Goal: Information Seeking & Learning: Learn about a topic

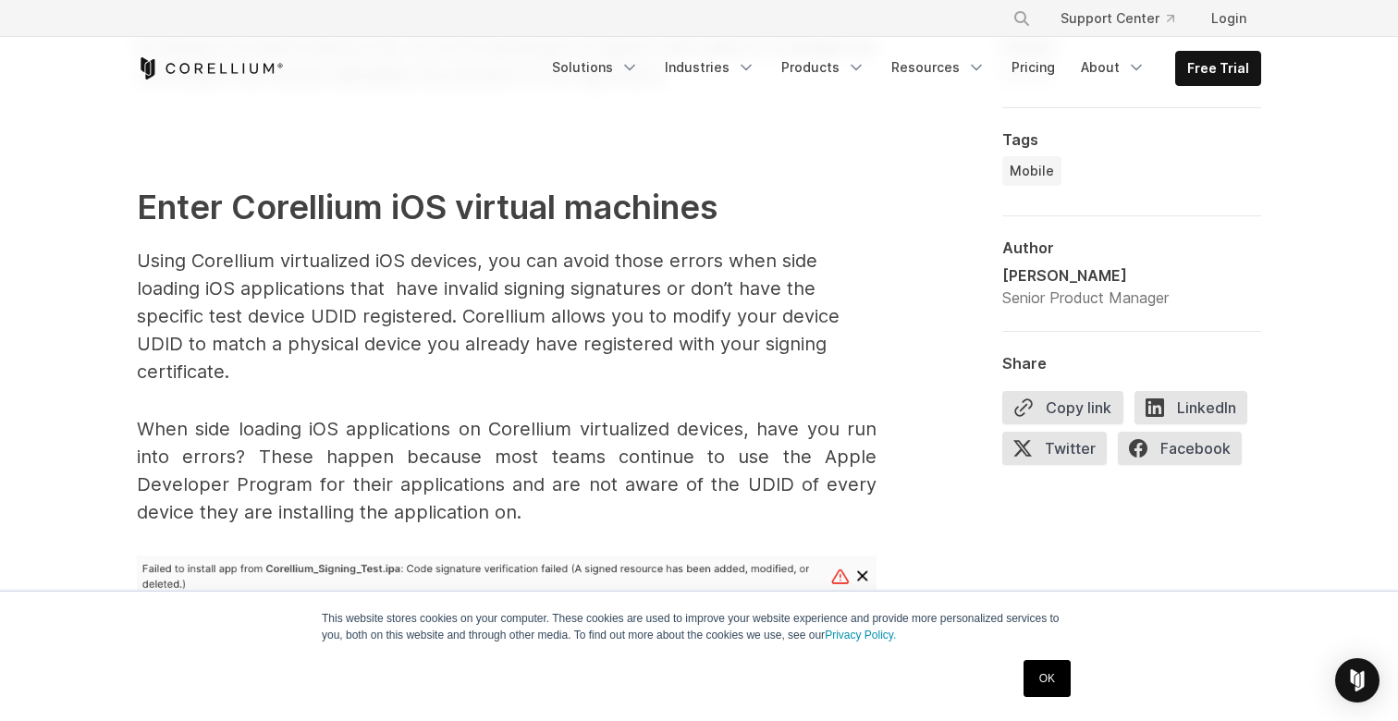
scroll to position [2349, 0]
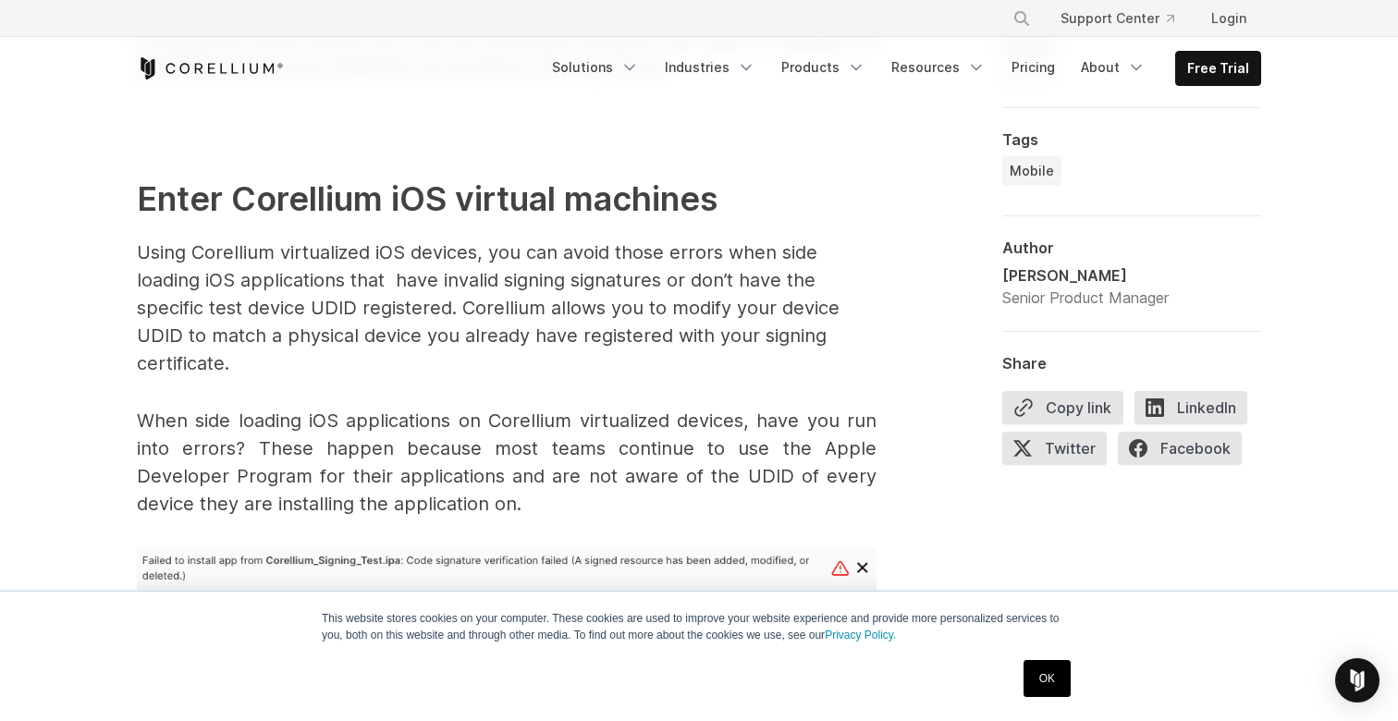
drag, startPoint x: 430, startPoint y: 239, endPoint x: 473, endPoint y: 367, distance: 134.8
click at [473, 367] on p "Using Corellium virtualized iOS devices, you can avoid those errors when side l…" at bounding box center [507, 308] width 740 height 139
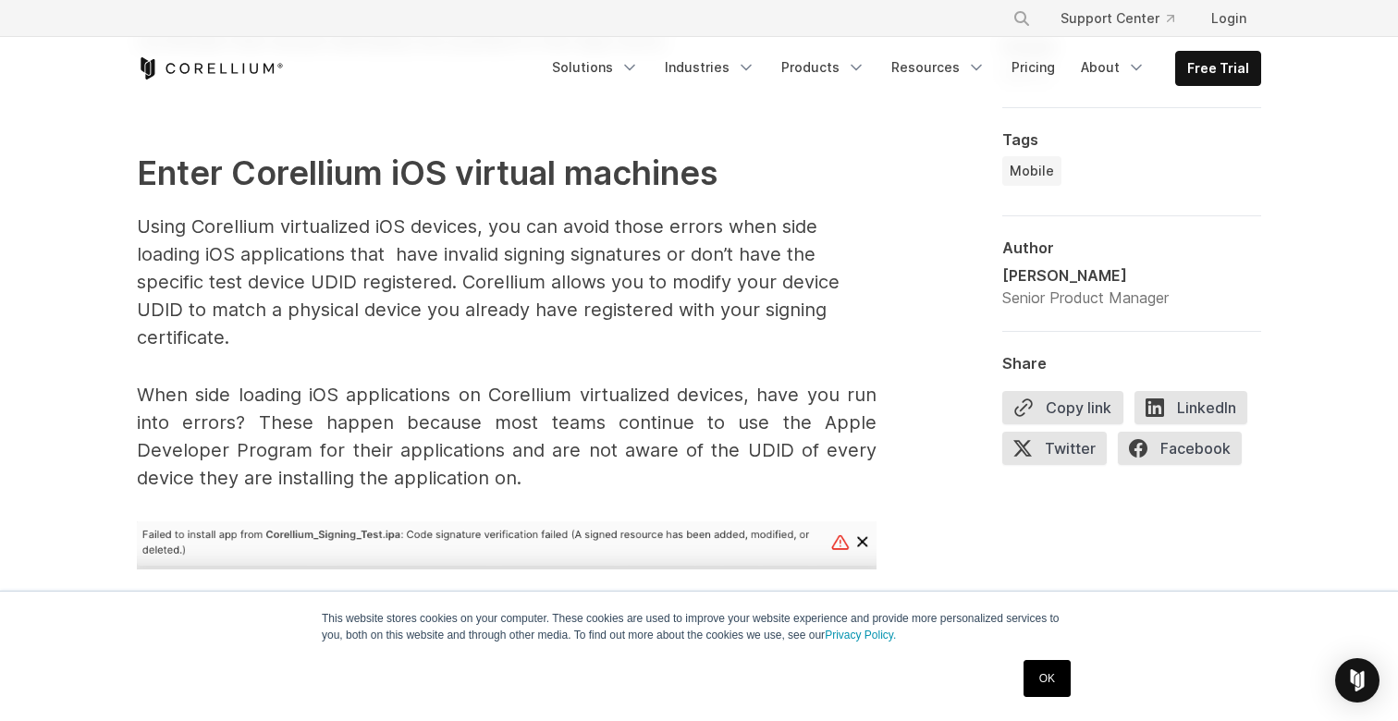
scroll to position [2376, 0]
drag, startPoint x: 490, startPoint y: 402, endPoint x: 552, endPoint y: 469, distance: 90.9
click at [552, 469] on p "When side loading iOS applications on Corellium virtualized devices, have you r…" at bounding box center [507, 435] width 740 height 111
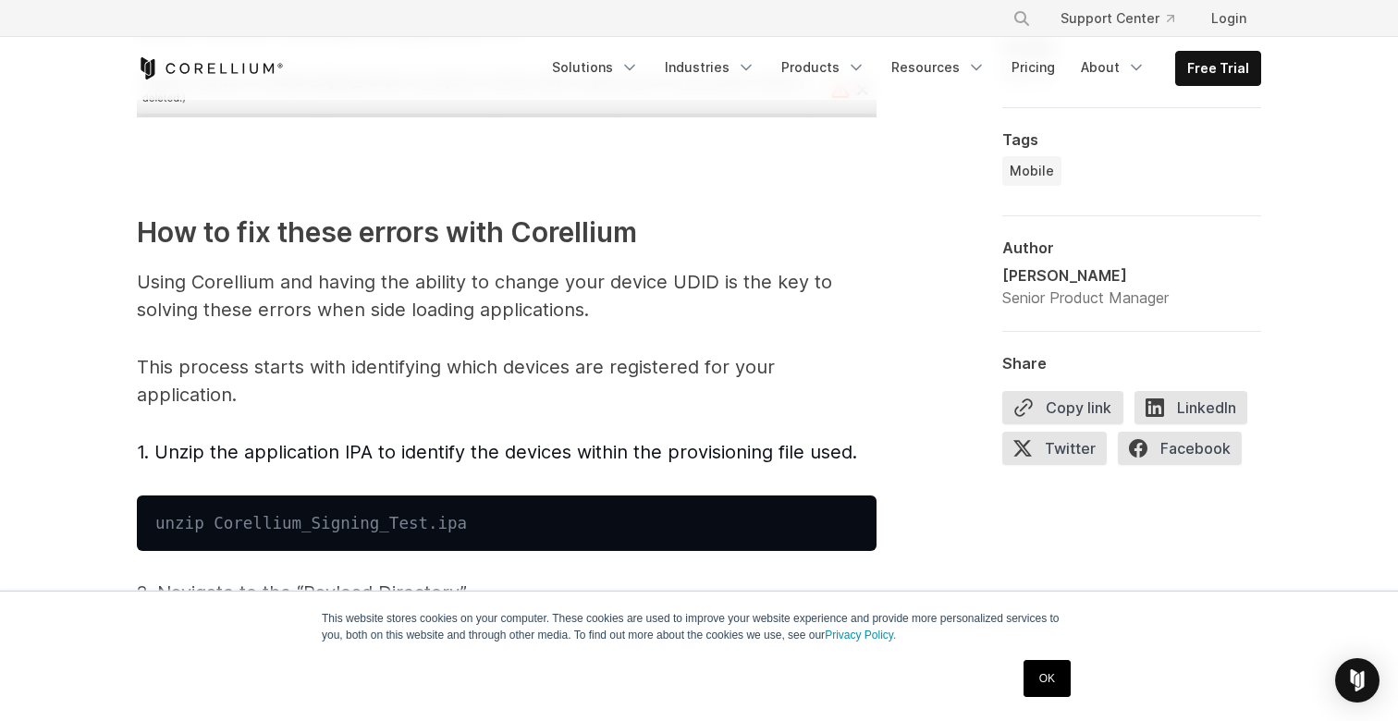
scroll to position [2824, 0]
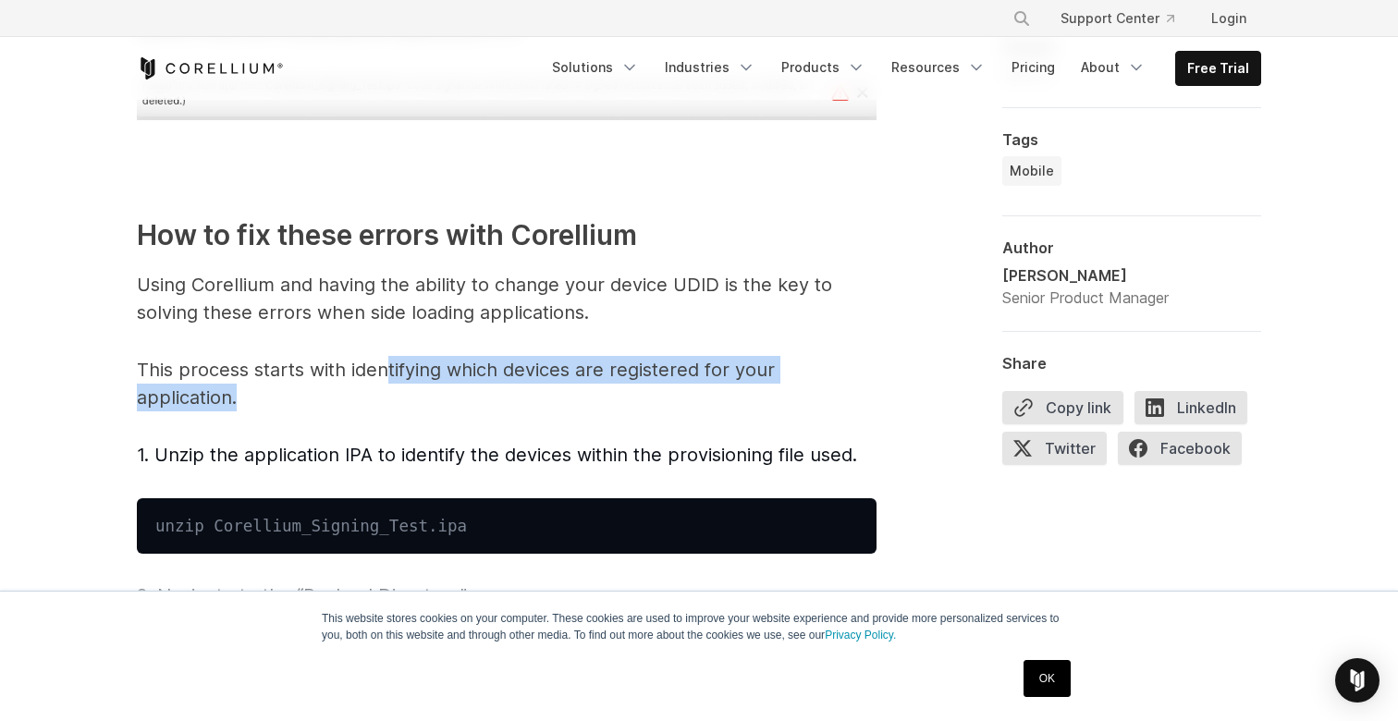
drag, startPoint x: 392, startPoint y: 375, endPoint x: 447, endPoint y: 397, distance: 59.4
click at [447, 397] on p "This process starts with identifying which devices are registered for your appl…" at bounding box center [507, 383] width 740 height 55
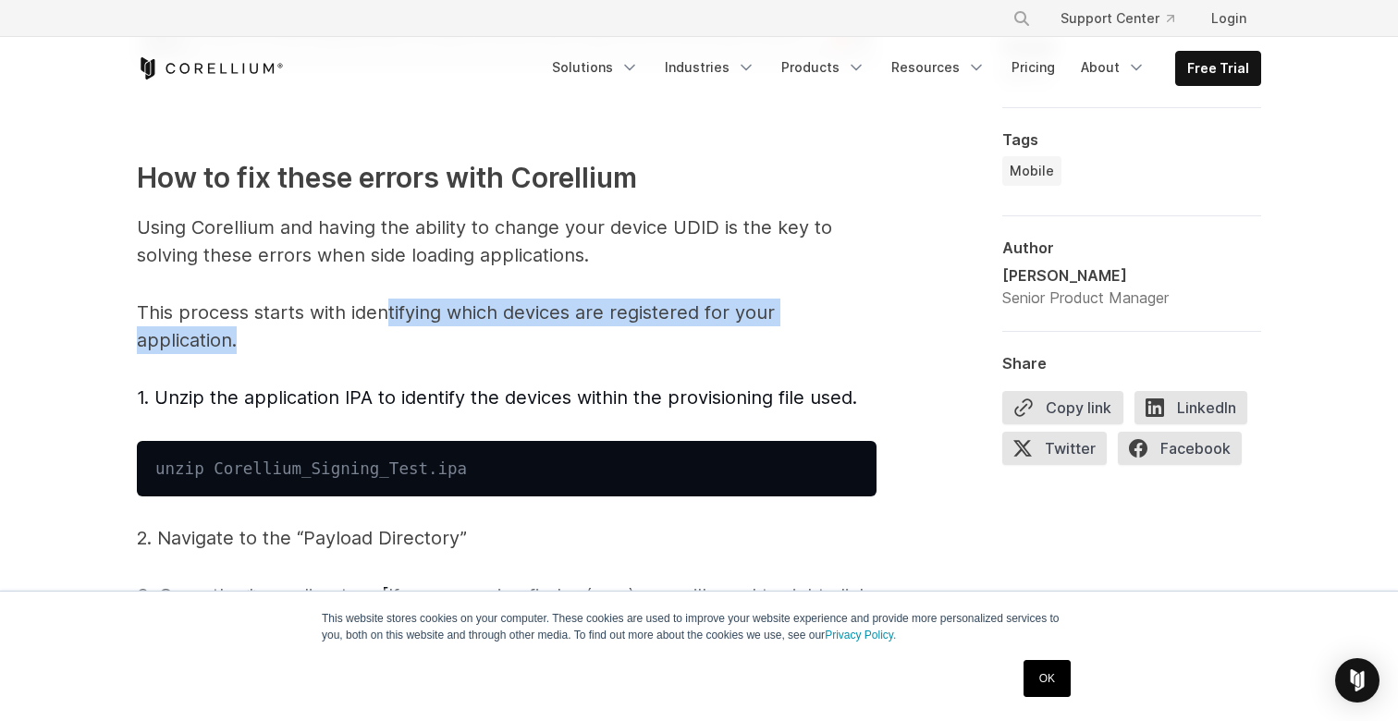
scroll to position [2882, 0]
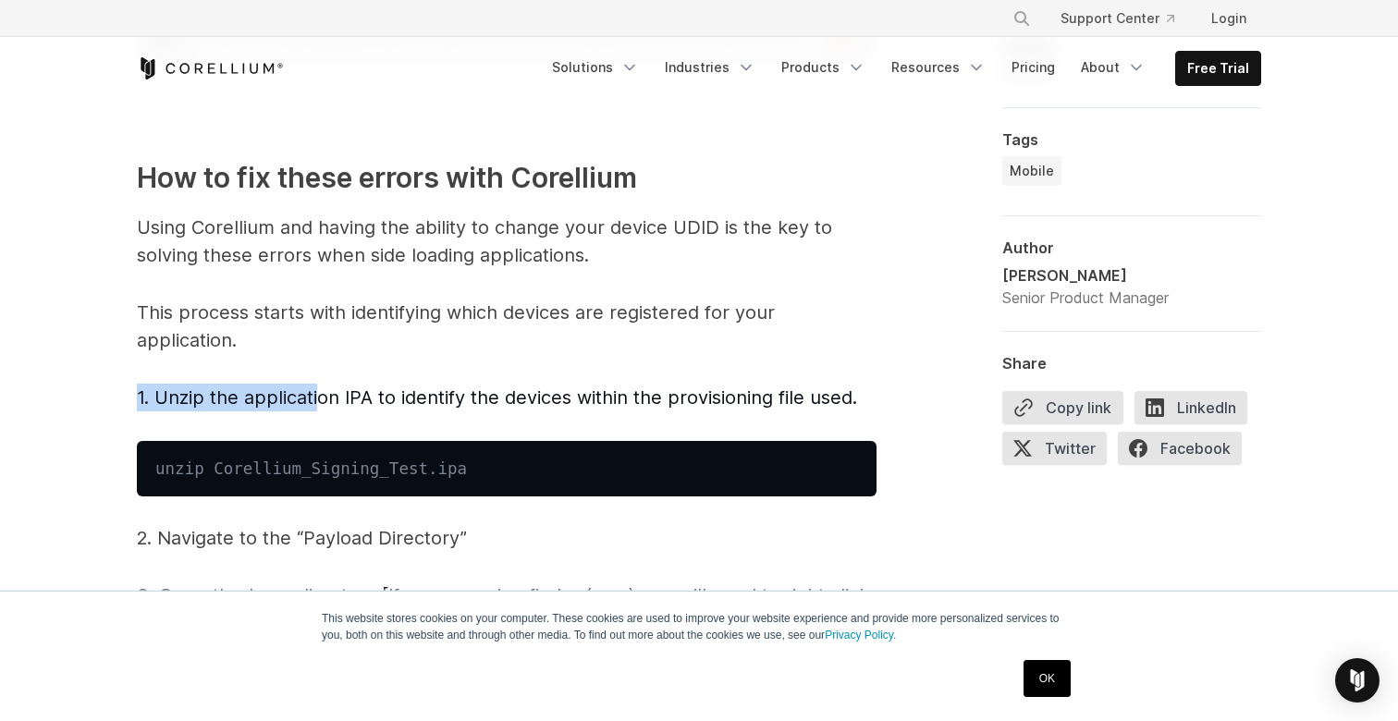
drag, startPoint x: 319, startPoint y: 405, endPoint x: 702, endPoint y: 374, distance: 384.0
click at [702, 374] on span "Introduction — iOS security testing woes Want to sideload your iOS application …" at bounding box center [507, 172] width 740 height 3915
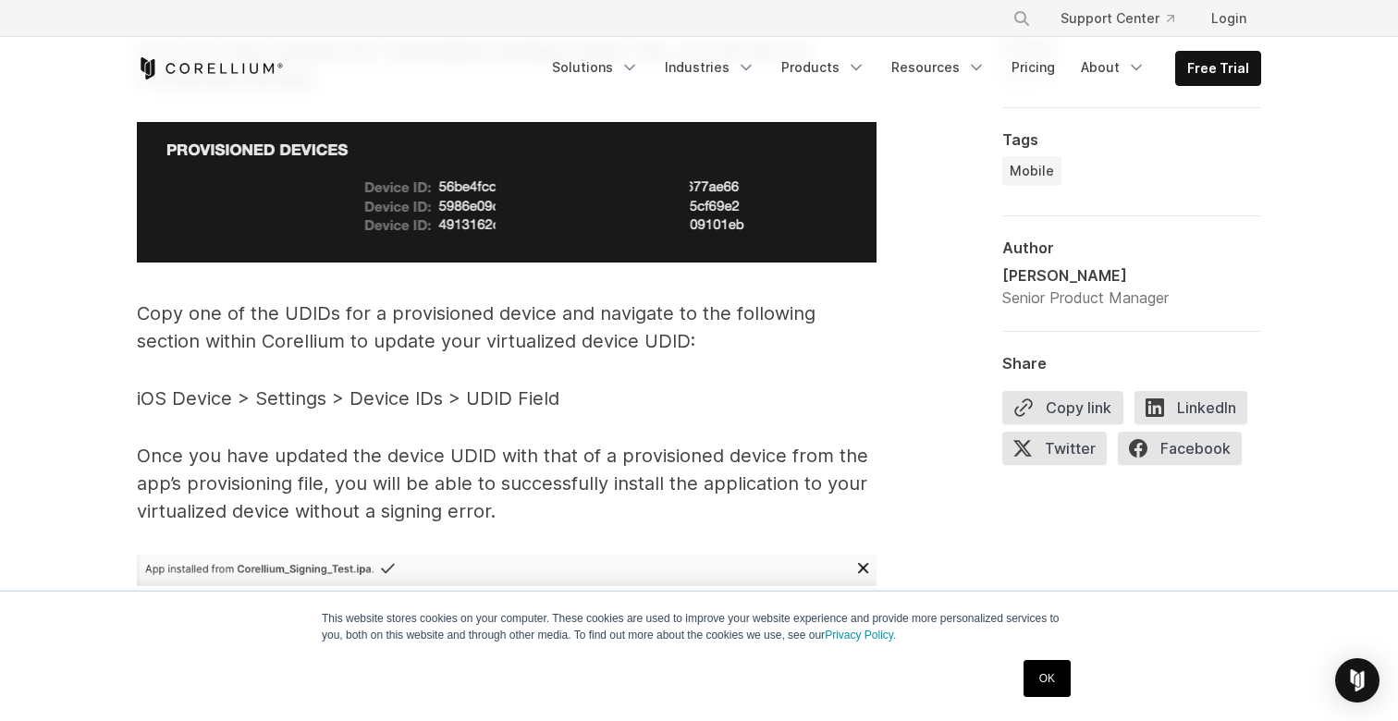
scroll to position [3602, 0]
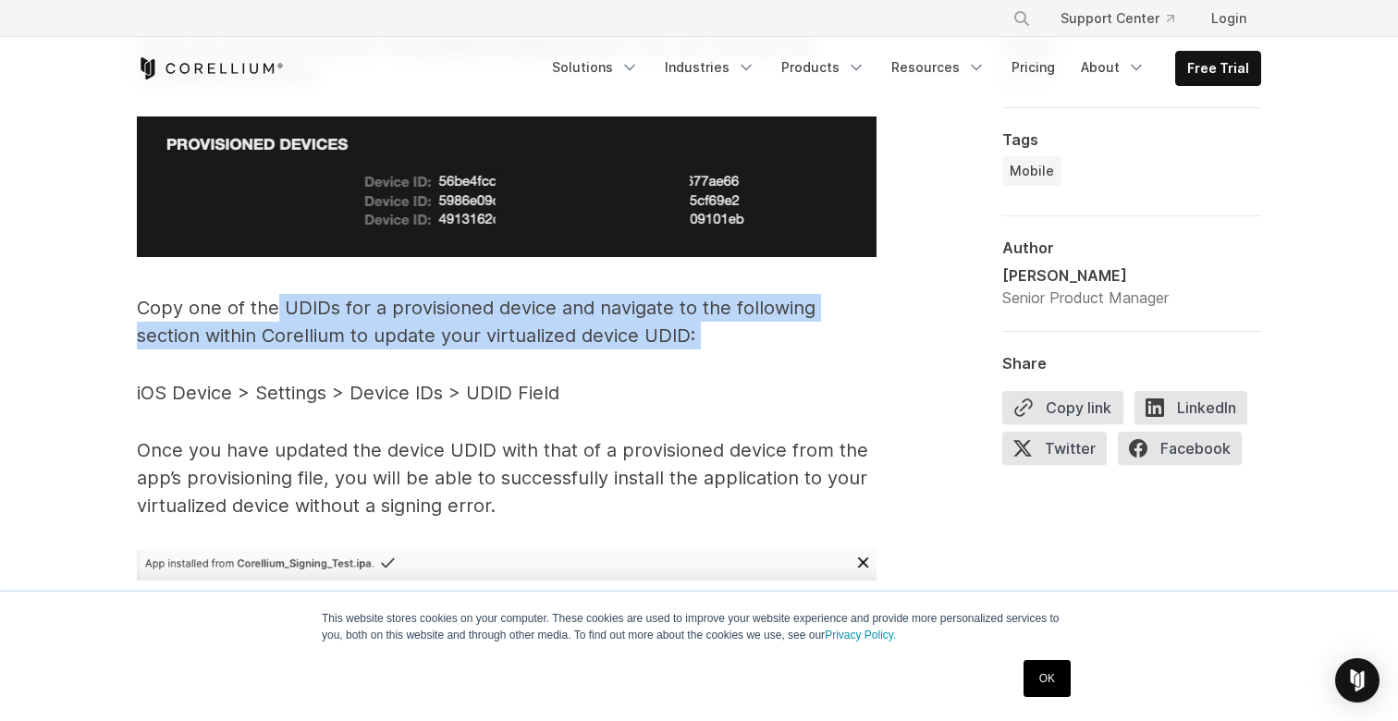
drag, startPoint x: 279, startPoint y: 311, endPoint x: 334, endPoint y: 370, distance: 80.5
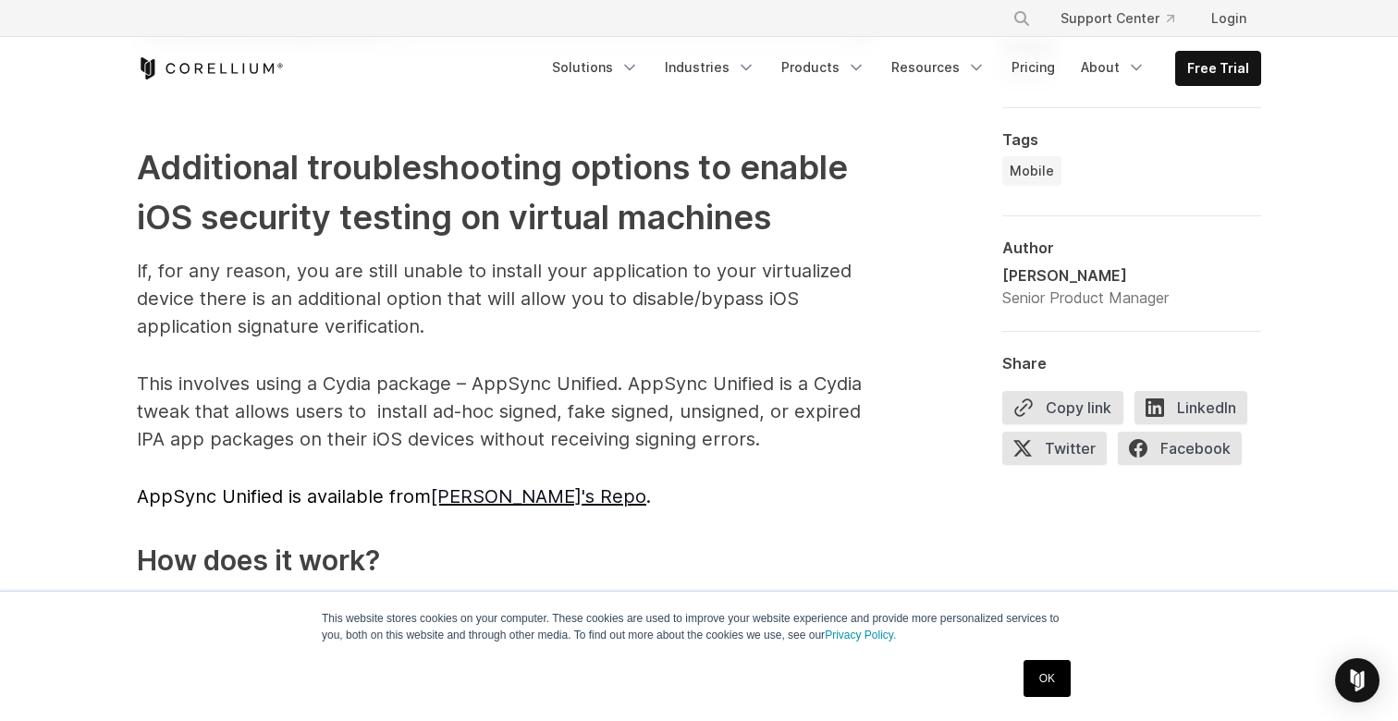
scroll to position [4107, 0]
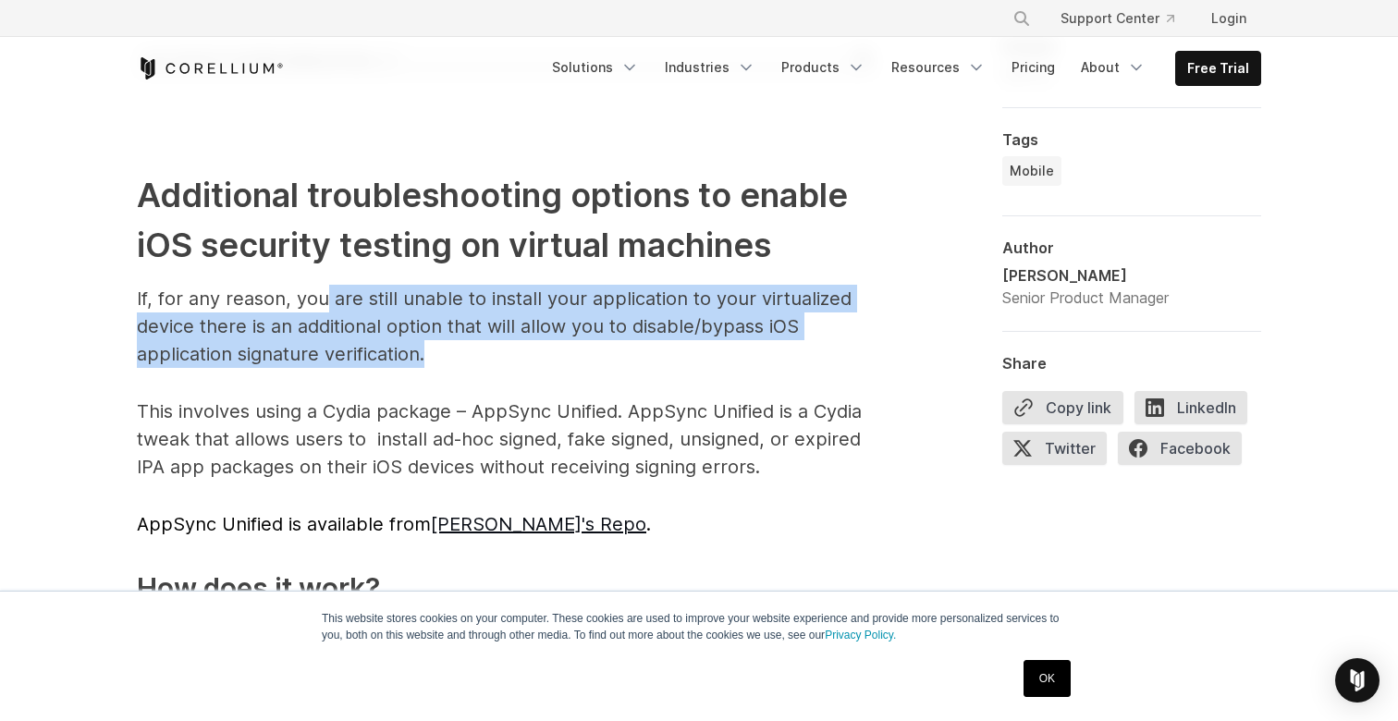
drag, startPoint x: 326, startPoint y: 304, endPoint x: 428, endPoint y: 347, distance: 110.2
click at [428, 347] on p "If, for any reason, you are still unable to install your application to your vi…" at bounding box center [507, 326] width 740 height 83
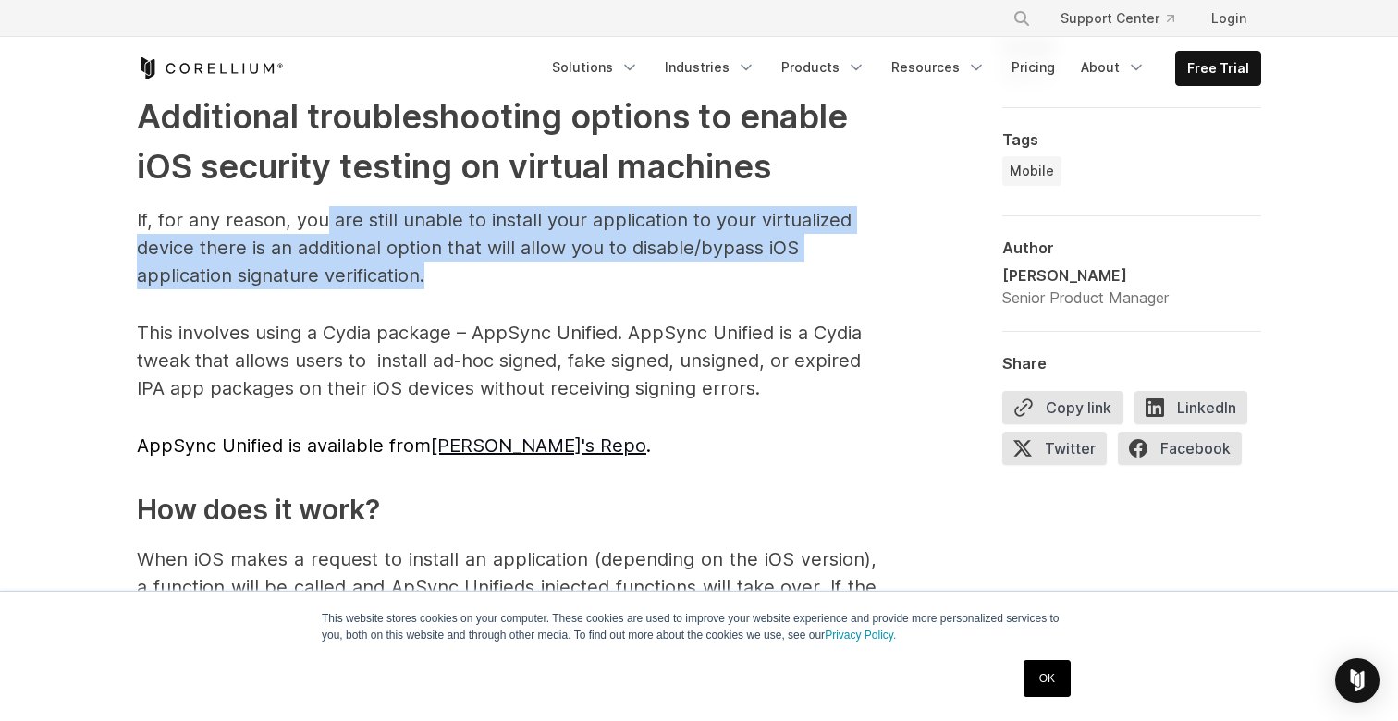
scroll to position [4190, 0]
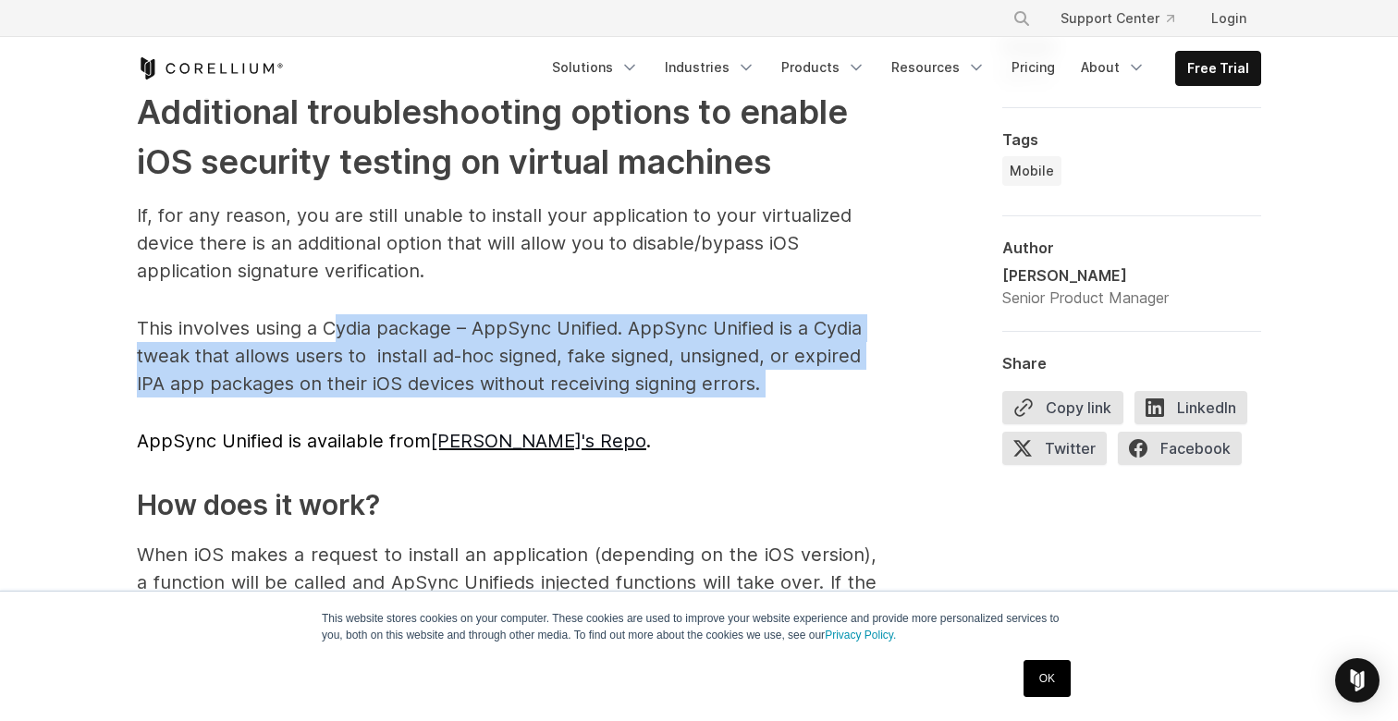
drag, startPoint x: 334, startPoint y: 327, endPoint x: 514, endPoint y: 413, distance: 199.7
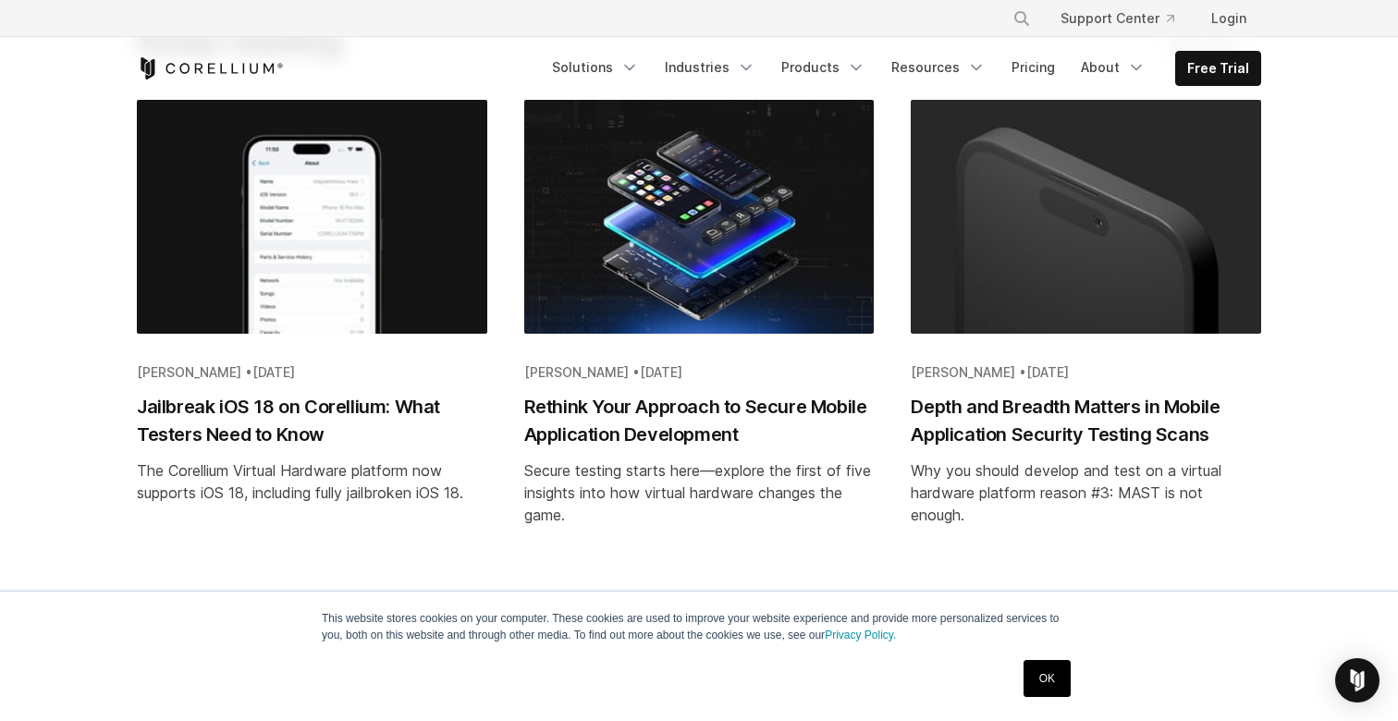
scroll to position [5212, 0]
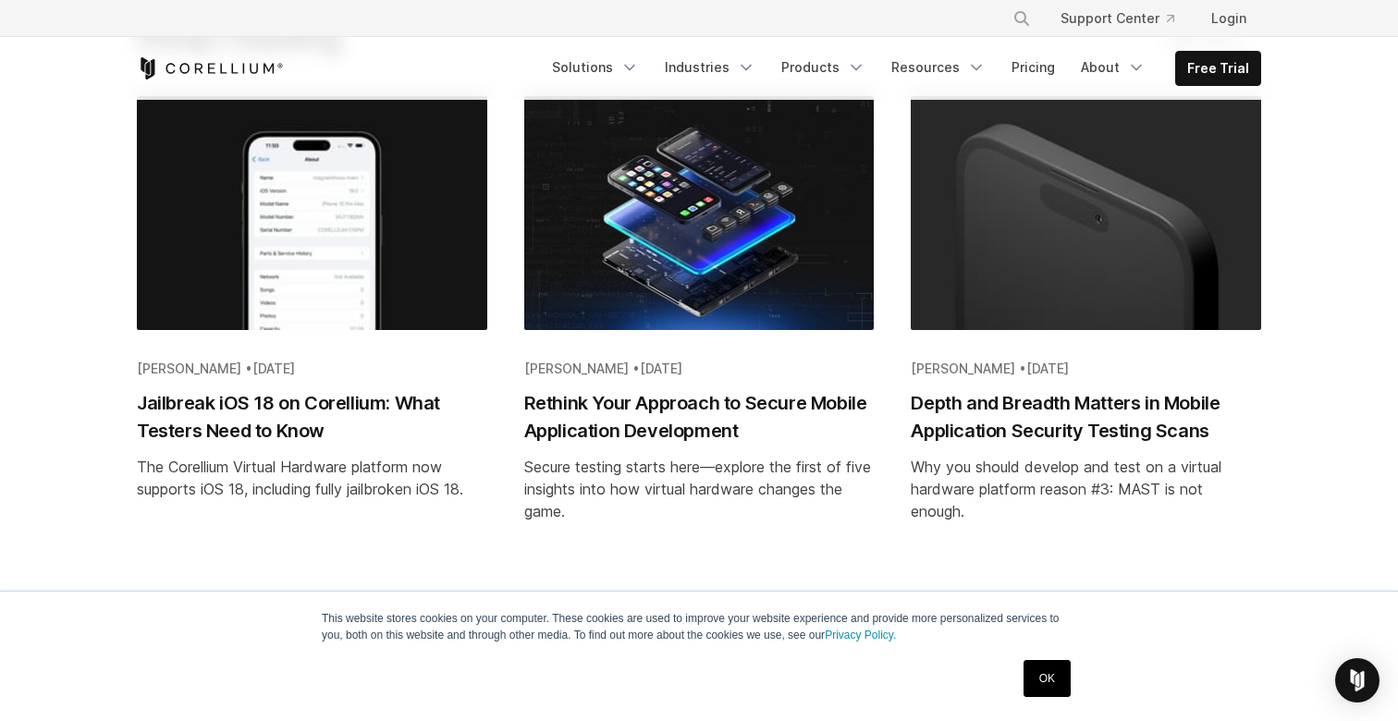
click at [655, 553] on section "Keep reading See more [PERSON_NAME] • [DATE] Jailbreak iOS 18 on Corellium: Wha…" at bounding box center [699, 281] width 1398 height 668
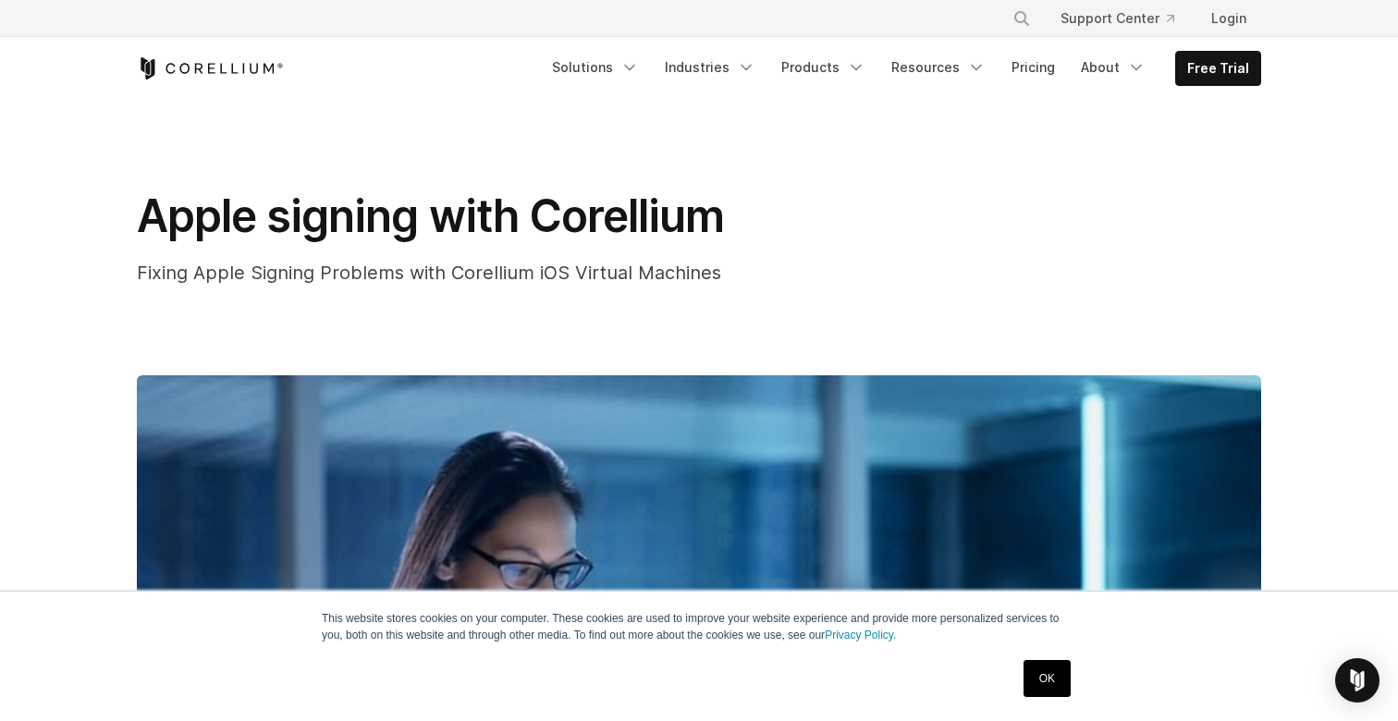
scroll to position [0, 0]
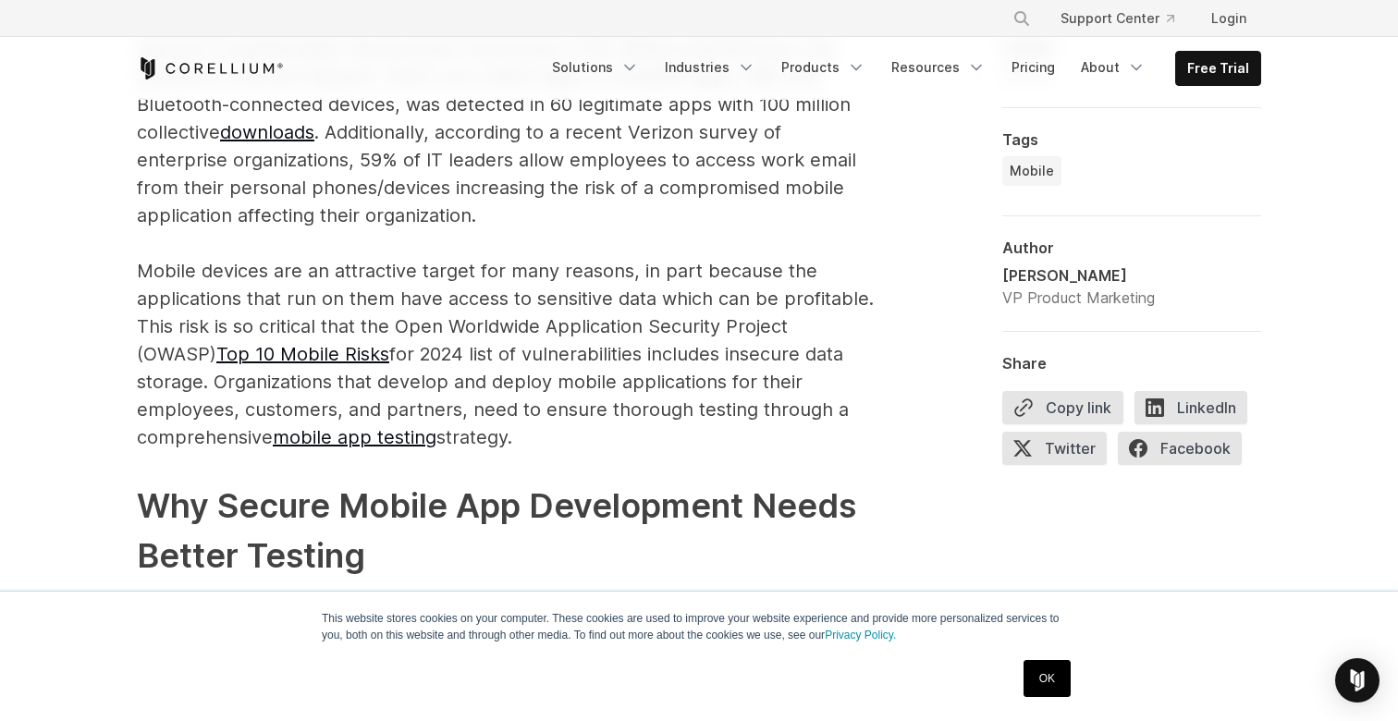
scroll to position [1393, 0]
drag, startPoint x: 394, startPoint y: 317, endPoint x: 709, endPoint y: 317, distance: 315.3
click at [709, 317] on p "Mobile devices, and the applications that run on them, are more embedded into b…" at bounding box center [507, 201] width 740 height 499
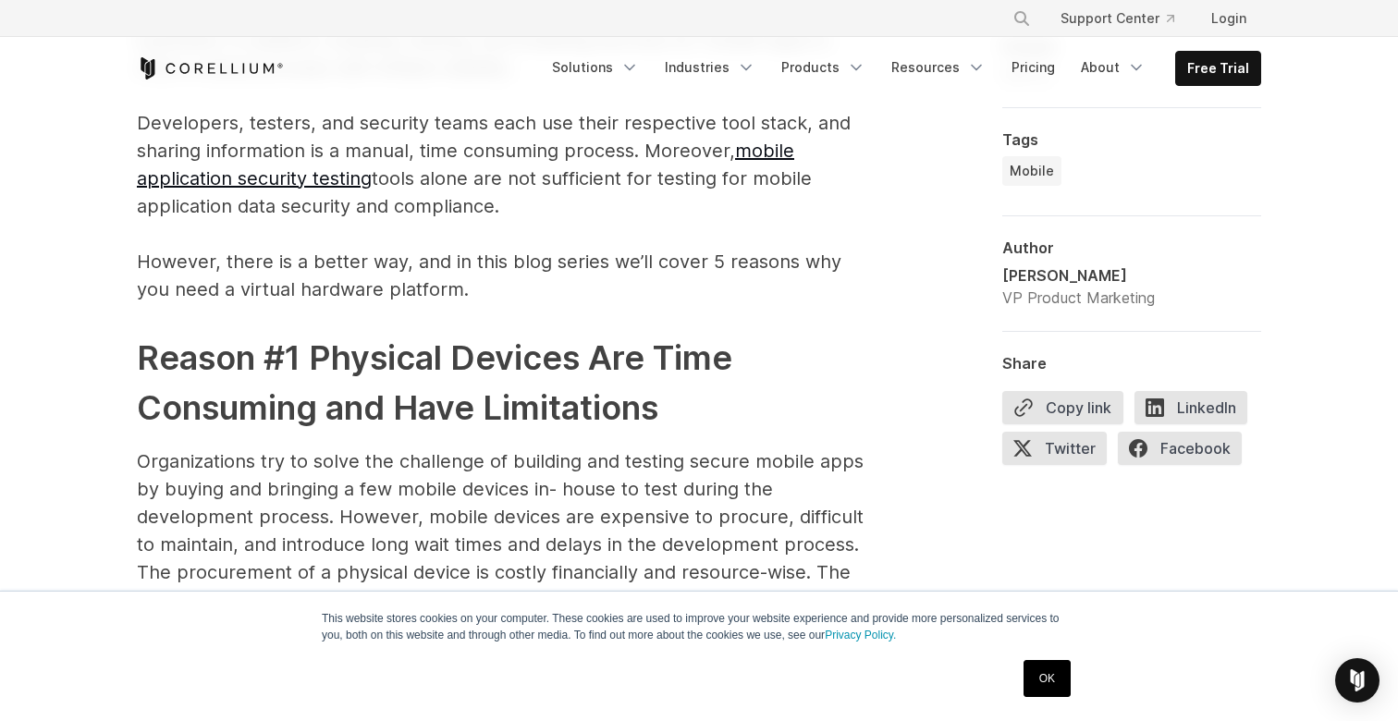
scroll to position [2153, 0]
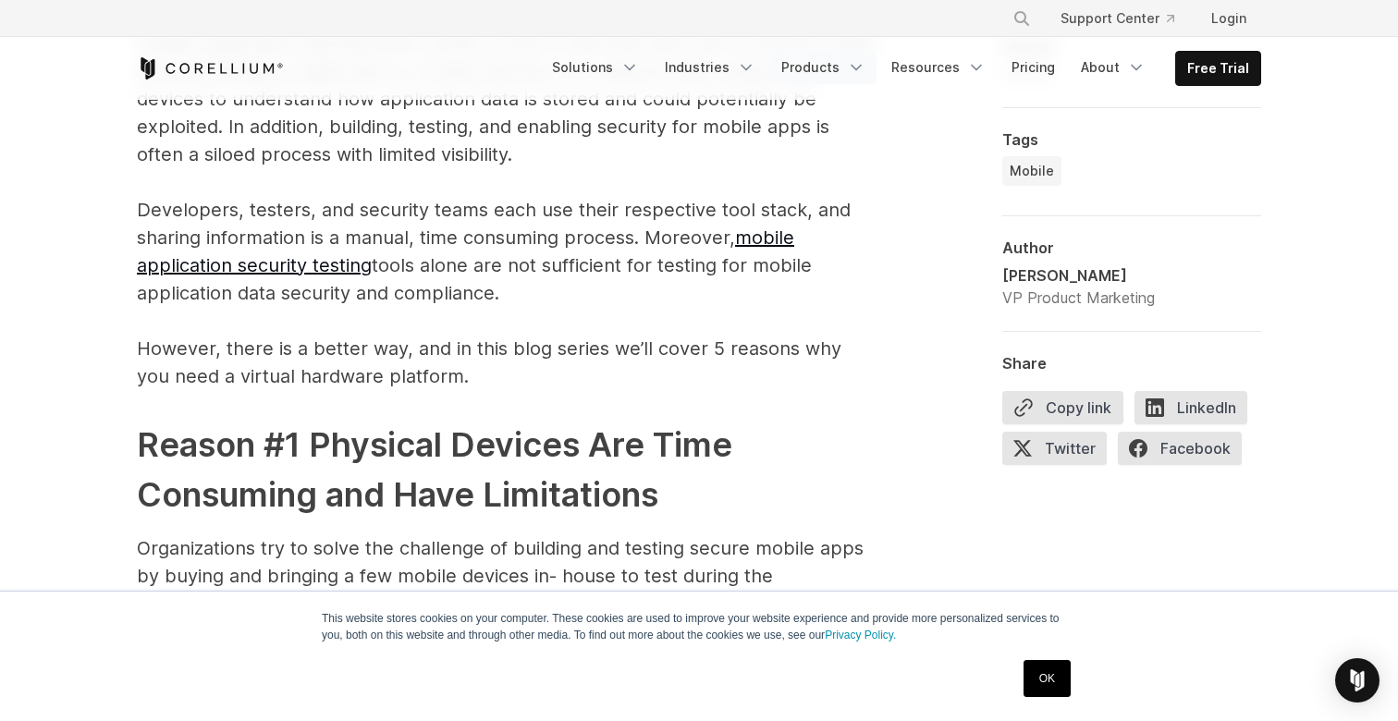
click at [856, 72] on icon "Navigation Menu" at bounding box center [856, 67] width 18 height 18
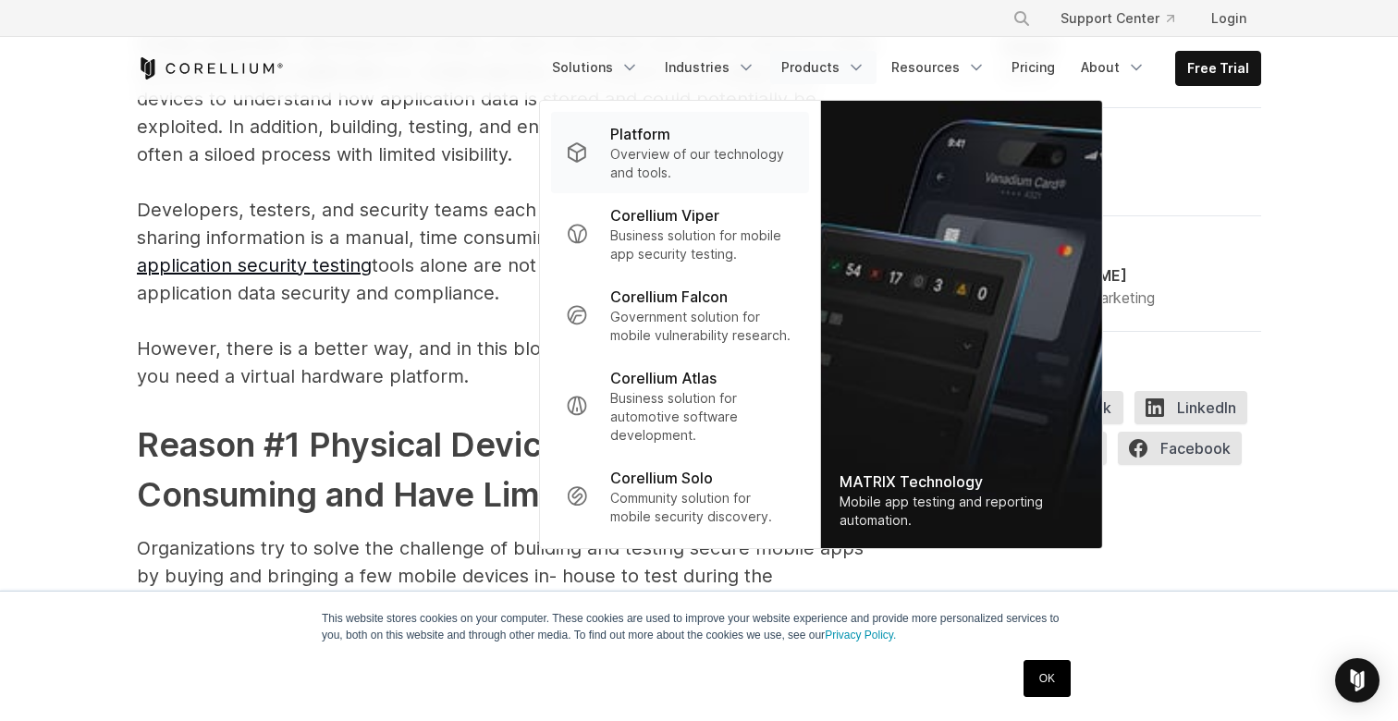
click at [727, 151] on p "Overview of our technology and tools." at bounding box center [702, 163] width 184 height 37
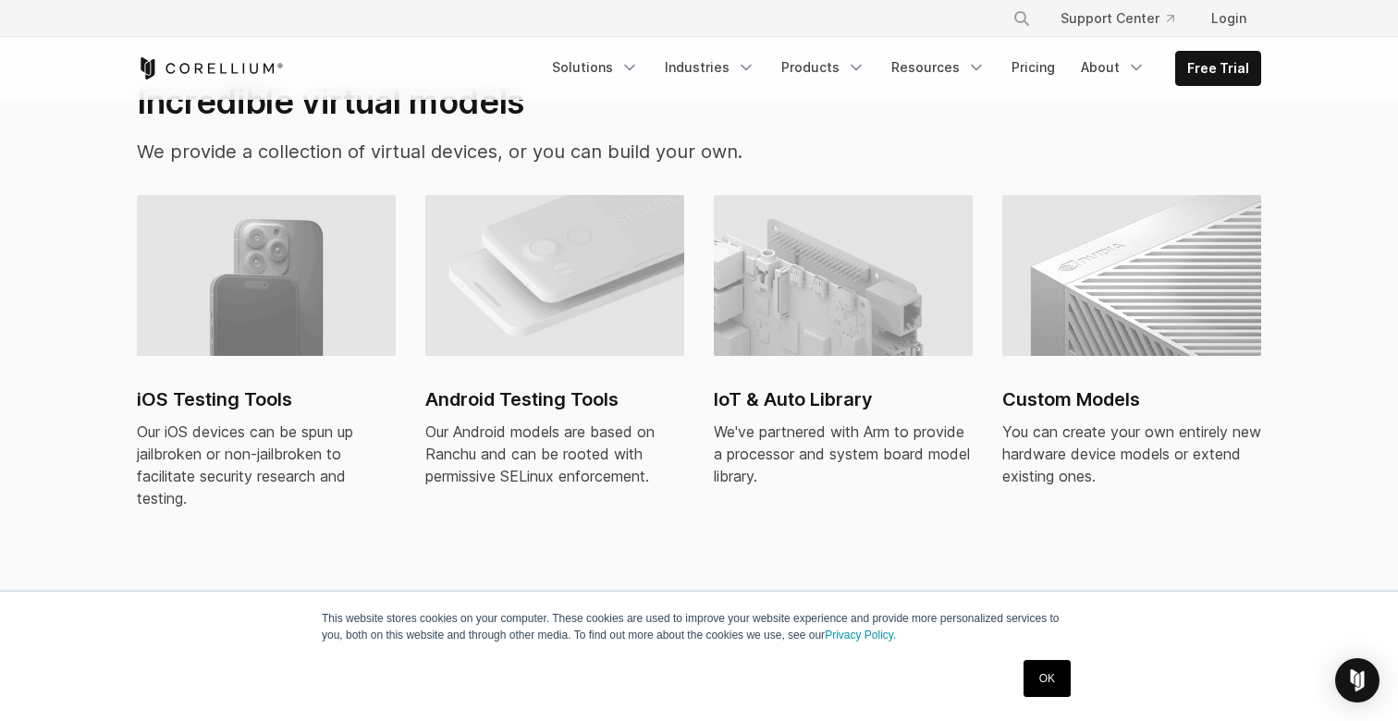
scroll to position [1280, 0]
click at [301, 312] on img at bounding box center [266, 274] width 259 height 161
